Goal: Transaction & Acquisition: Subscribe to service/newsletter

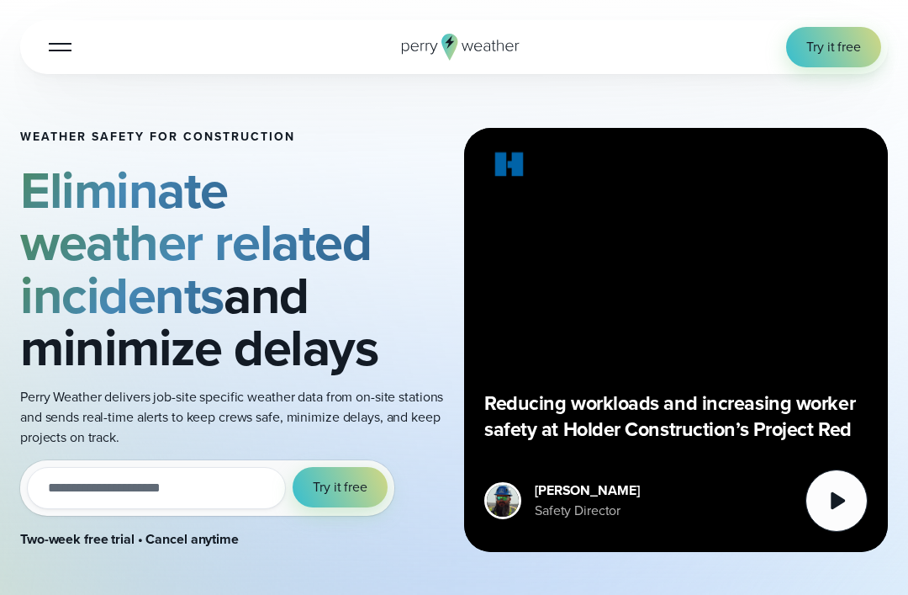
click at [331, 497] on button "Try it free" at bounding box center [340, 487] width 95 height 40
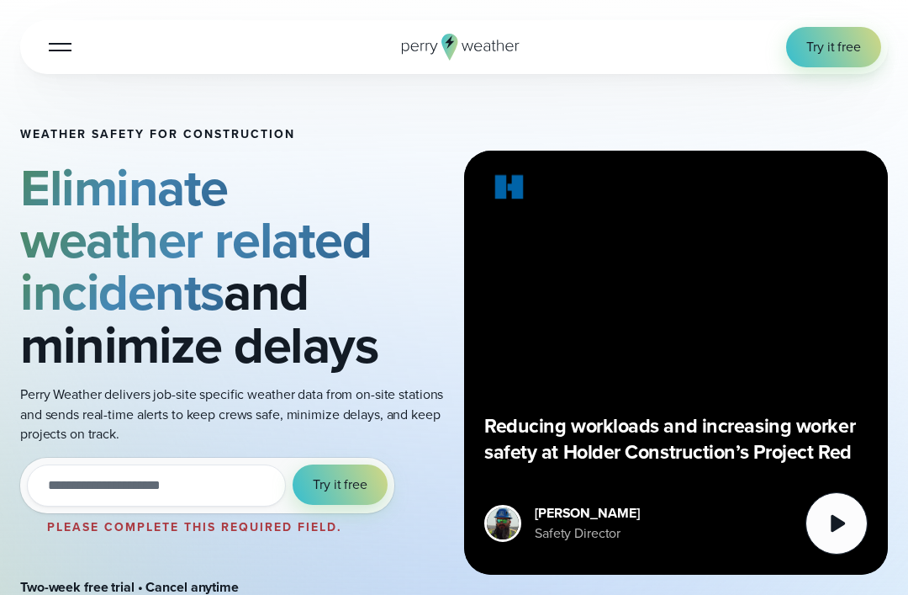
click at [187, 473] on input "email" at bounding box center [156, 485] width 259 height 42
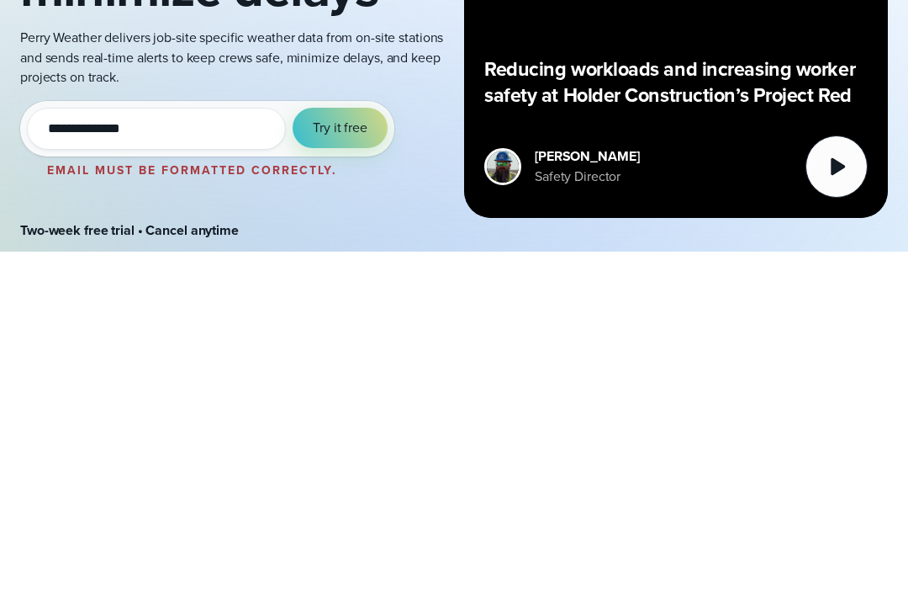
click at [341, 451] on button "Try it free" at bounding box center [340, 471] width 95 height 40
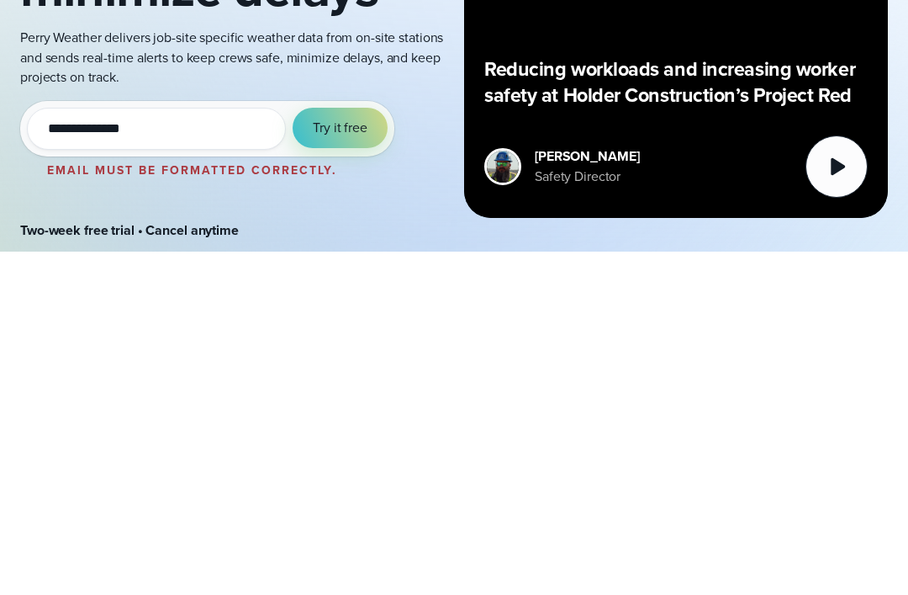
click at [341, 451] on button "Try it free" at bounding box center [340, 471] width 95 height 40
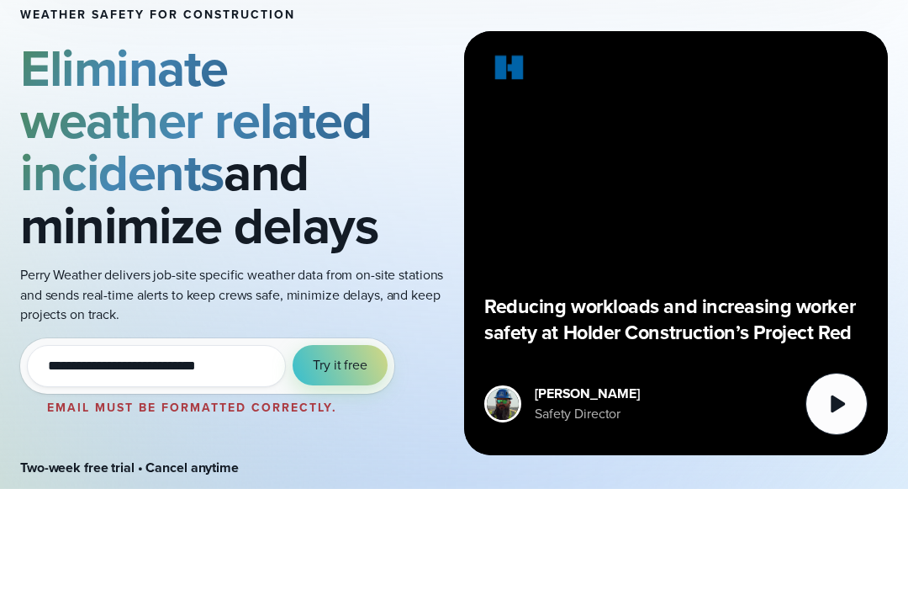
type input "**********"
click at [162, 500] on ul "Email must be formatted correctly." at bounding box center [195, 513] width 310 height 27
click at [199, 500] on ul "Email must be formatted correctly." at bounding box center [195, 513] width 310 height 27
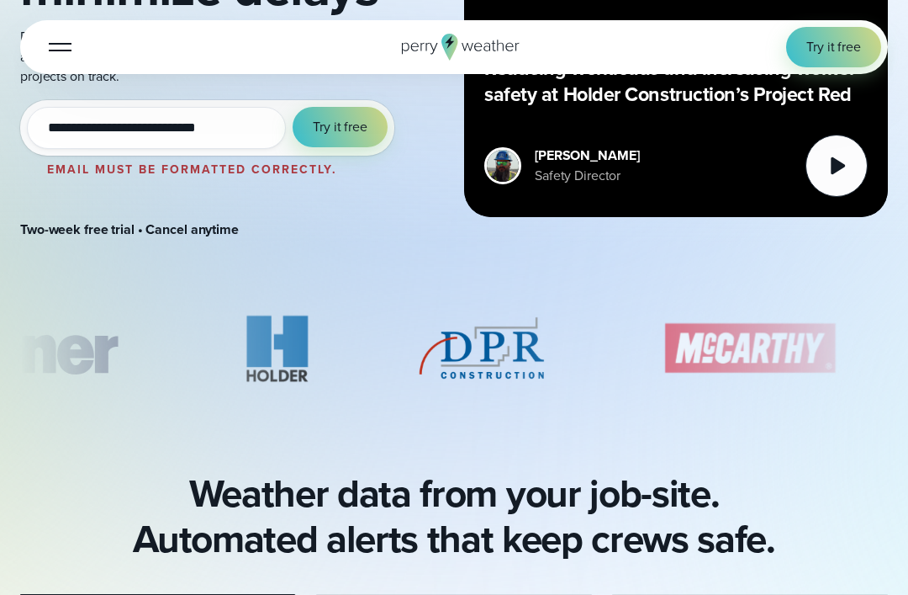
scroll to position [0, 0]
